Goal: Communication & Community: Participate in discussion

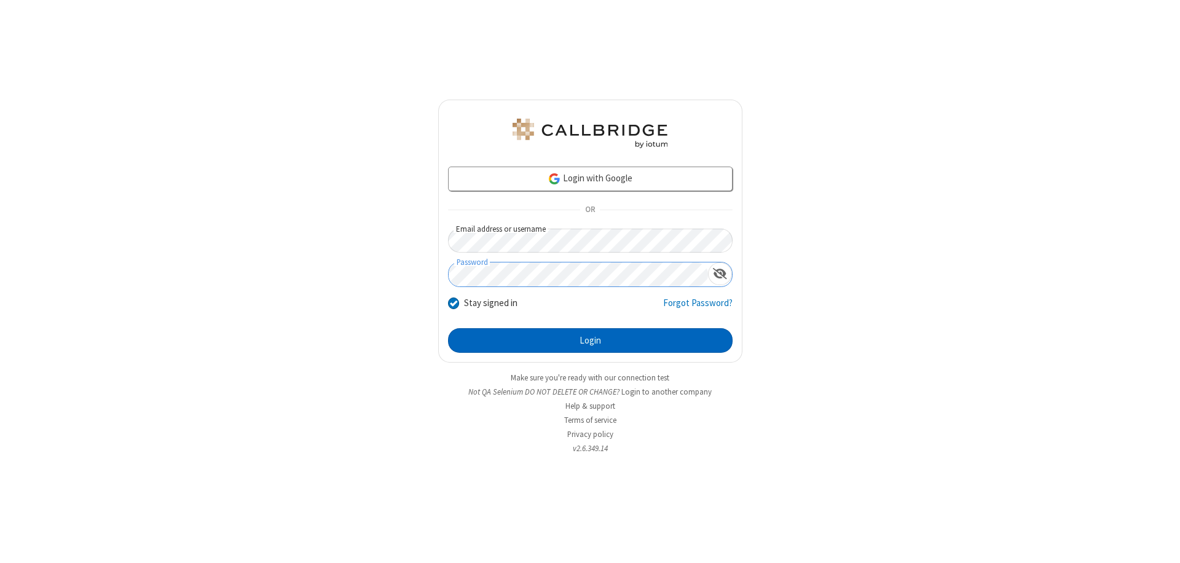
click at [590, 340] on button "Login" at bounding box center [590, 340] width 285 height 25
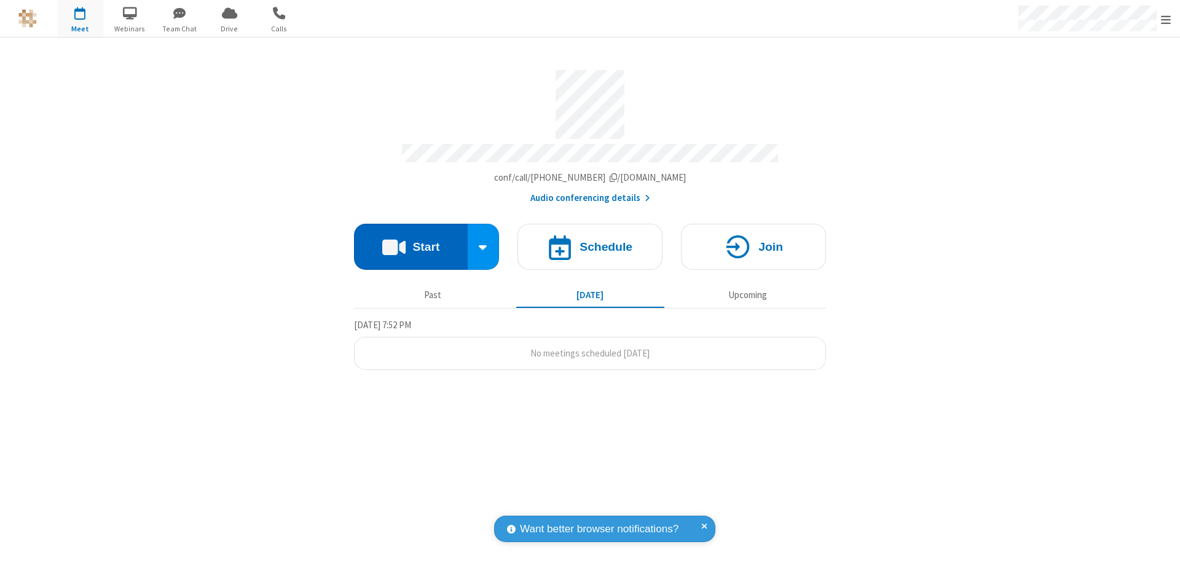
click at [411, 241] on button "Start" at bounding box center [411, 247] width 114 height 46
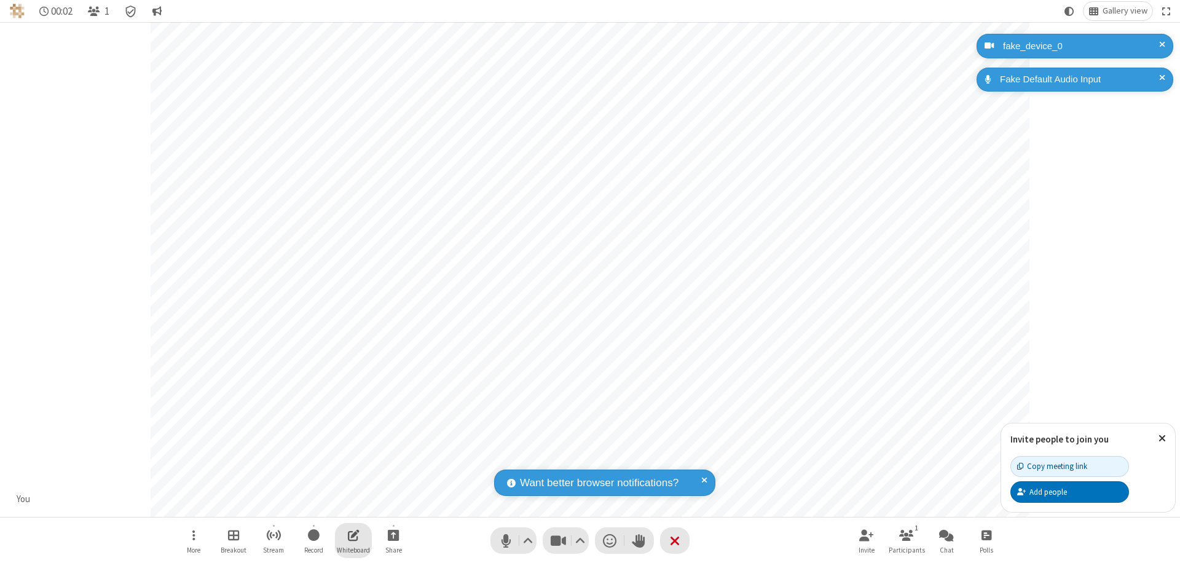
click at [353, 535] on span "Open shared whiteboard" at bounding box center [354, 534] width 12 height 15
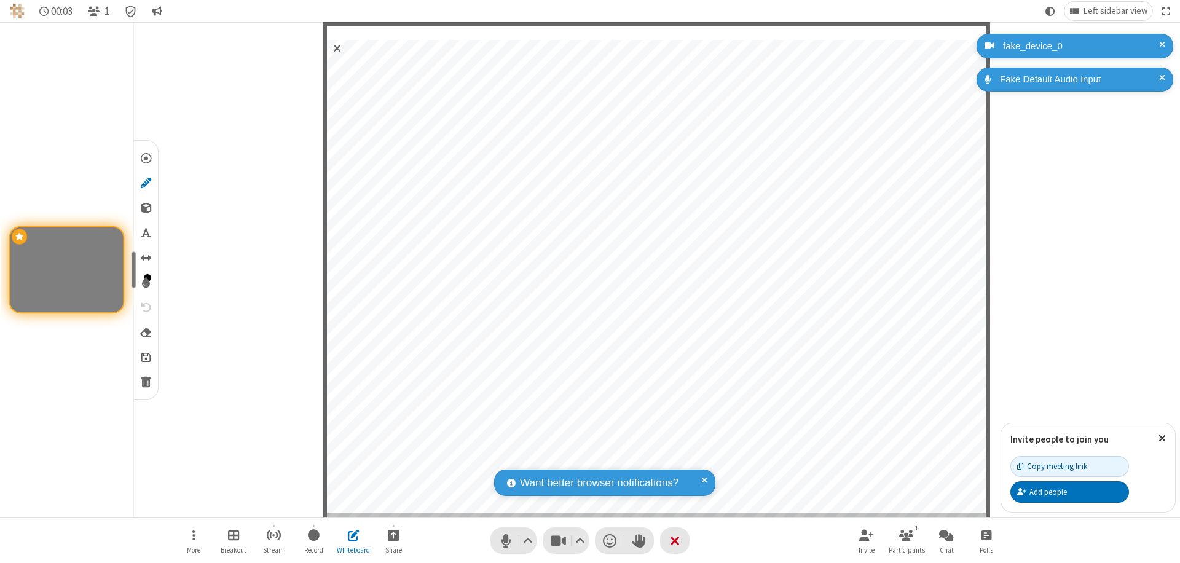
click at [145, 356] on span "Save" at bounding box center [145, 356] width 9 height 13
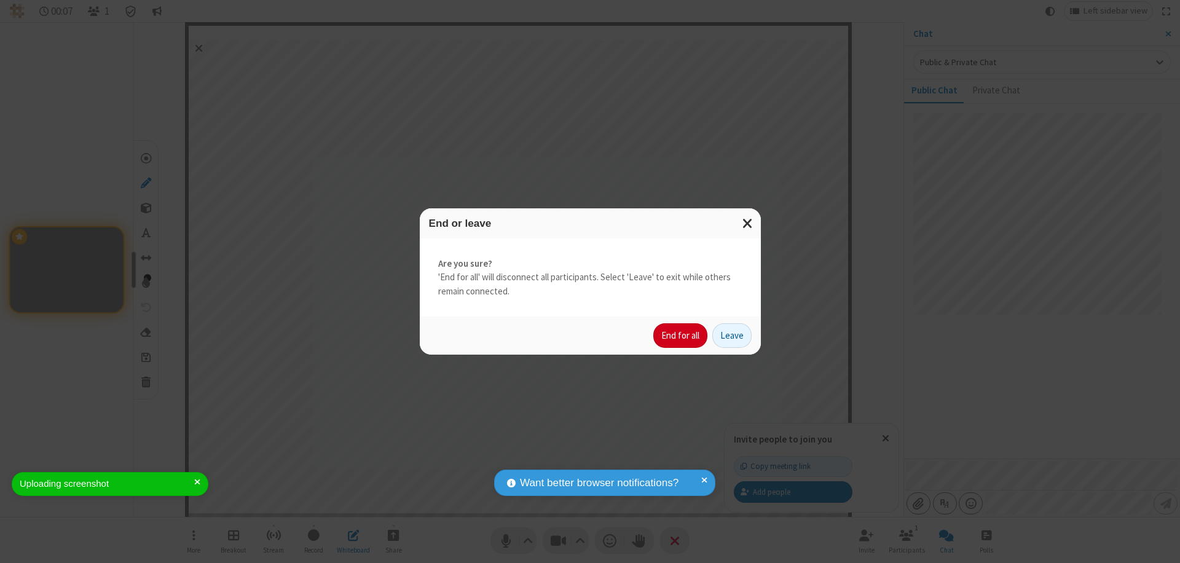
click at [681, 336] on button "End for all" at bounding box center [680, 335] width 54 height 25
